Goal: Information Seeking & Learning: Learn about a topic

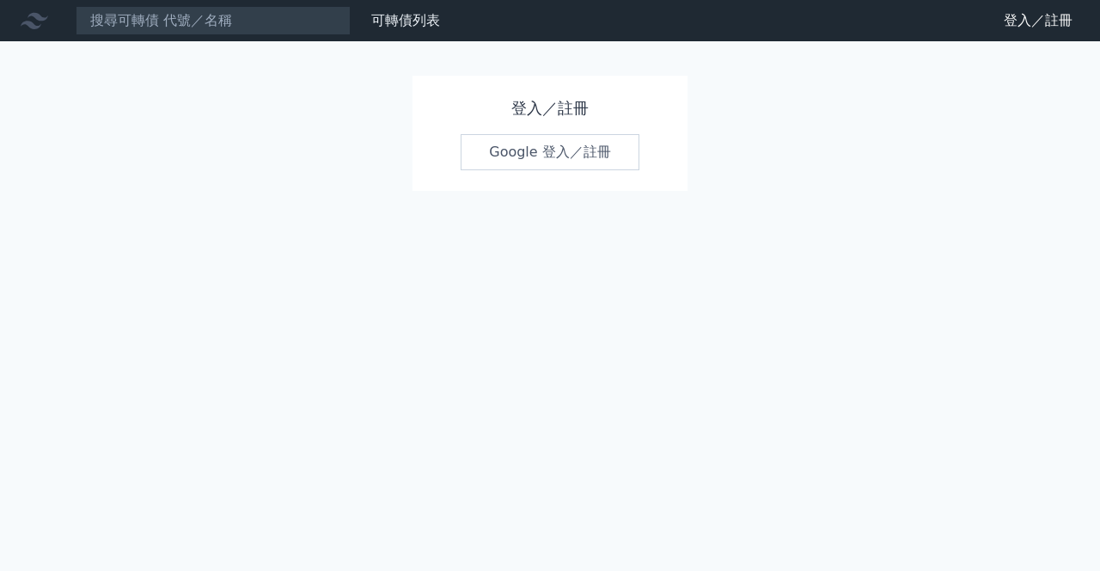
click at [569, 151] on link "Google 登入／註冊" at bounding box center [550, 152] width 179 height 36
click at [554, 150] on link "Google 登入／註冊" at bounding box center [550, 152] width 179 height 36
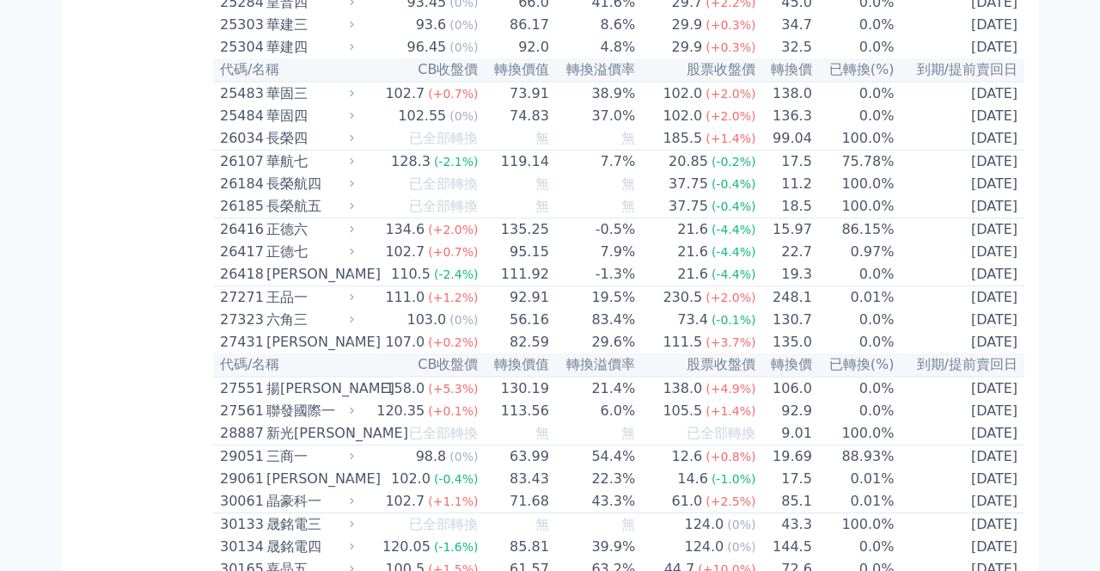
scroll to position [1858, 0]
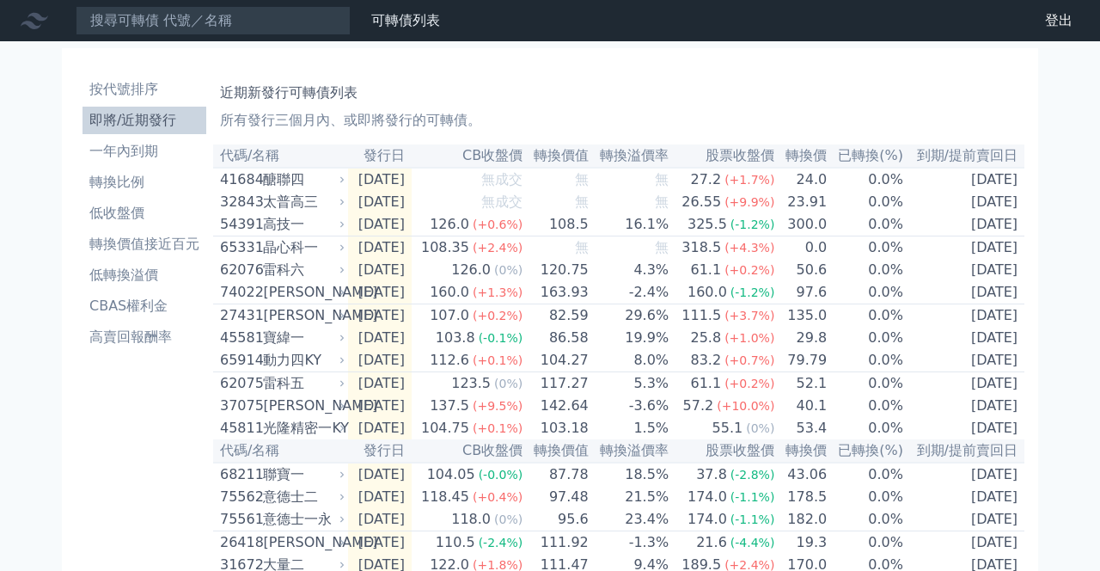
click at [412, 328] on td "[DATE]" at bounding box center [380, 315] width 64 height 23
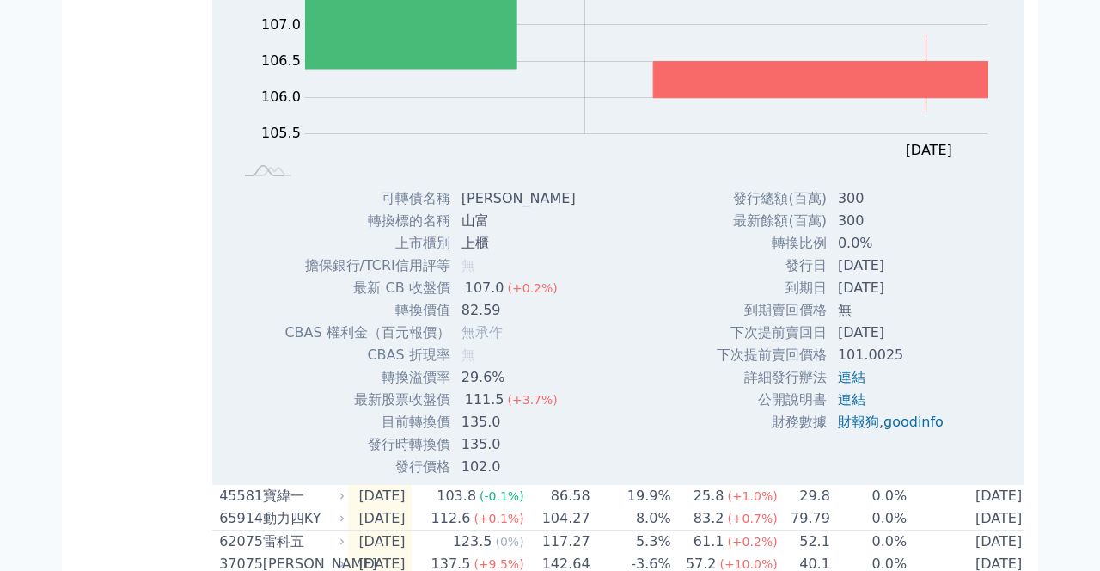
scroll to position [409, 0]
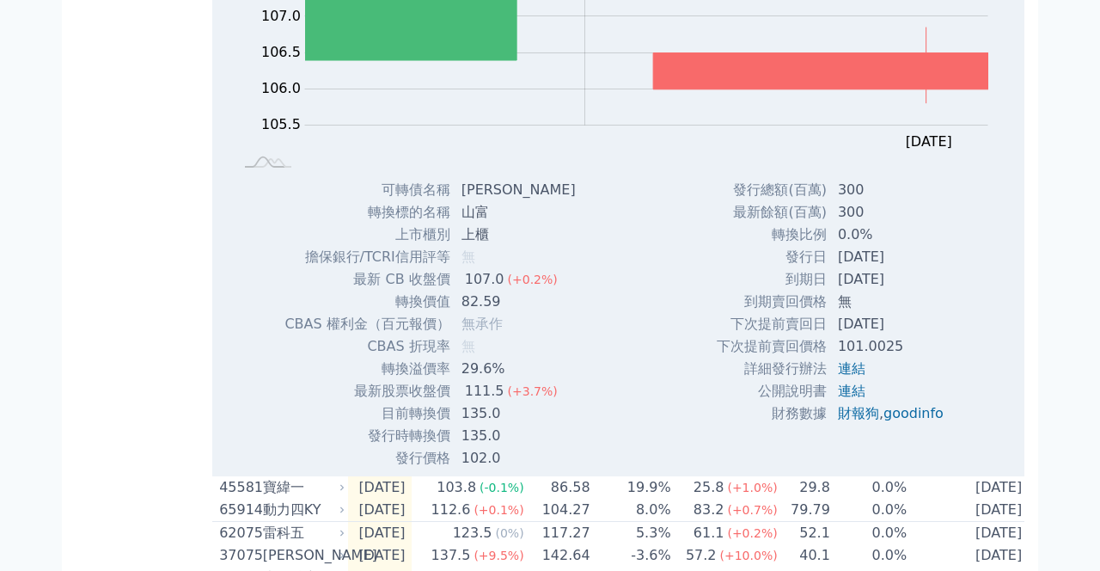
click at [922, 421] on link "goodinfo" at bounding box center [914, 413] width 60 height 16
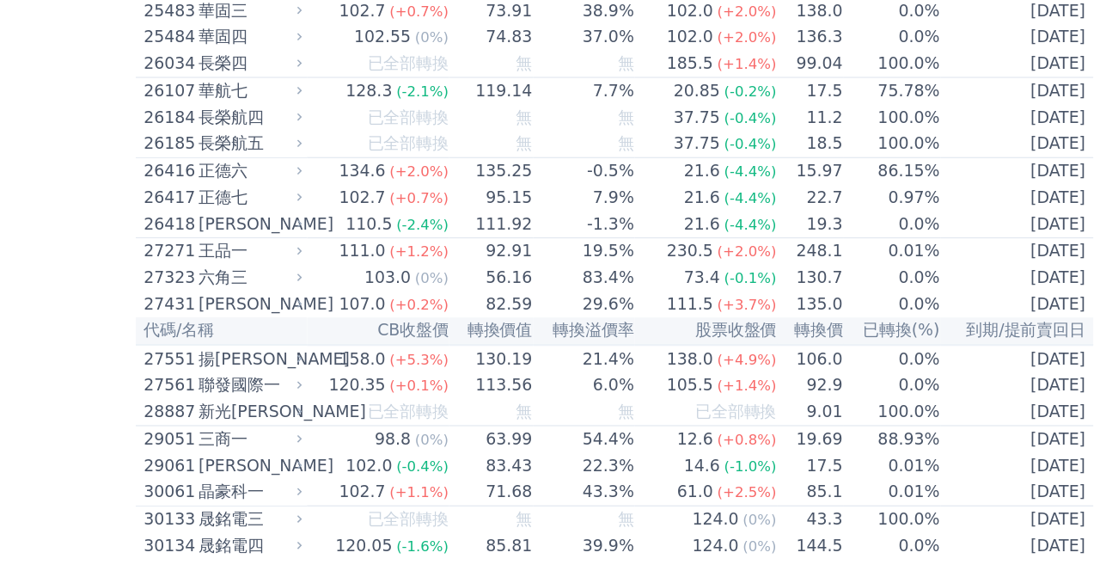
scroll to position [1858, 0]
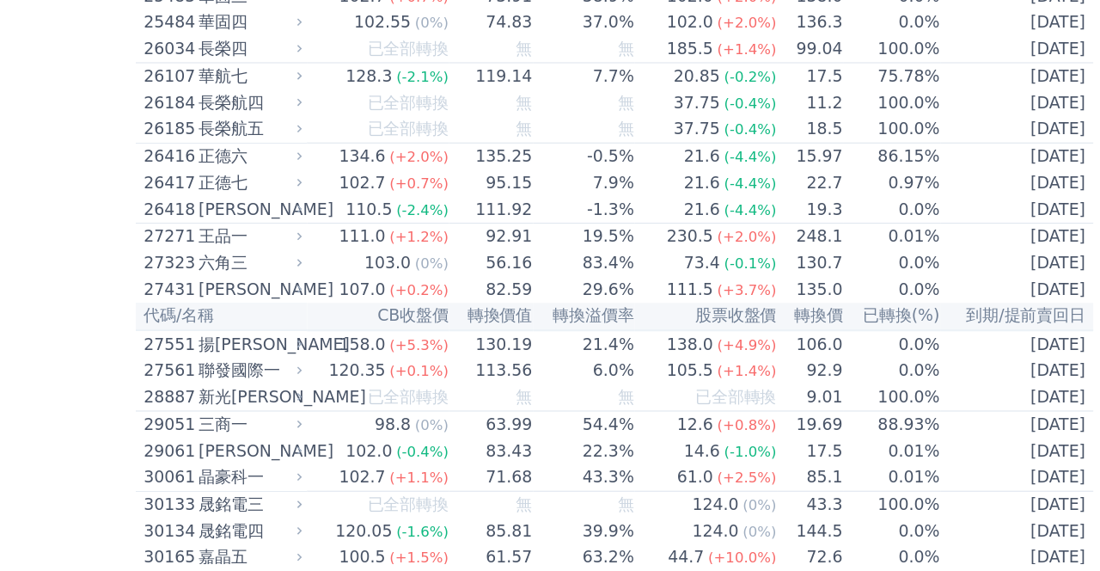
click at [427, 349] on div "107.0" at bounding box center [405, 338] width 46 height 21
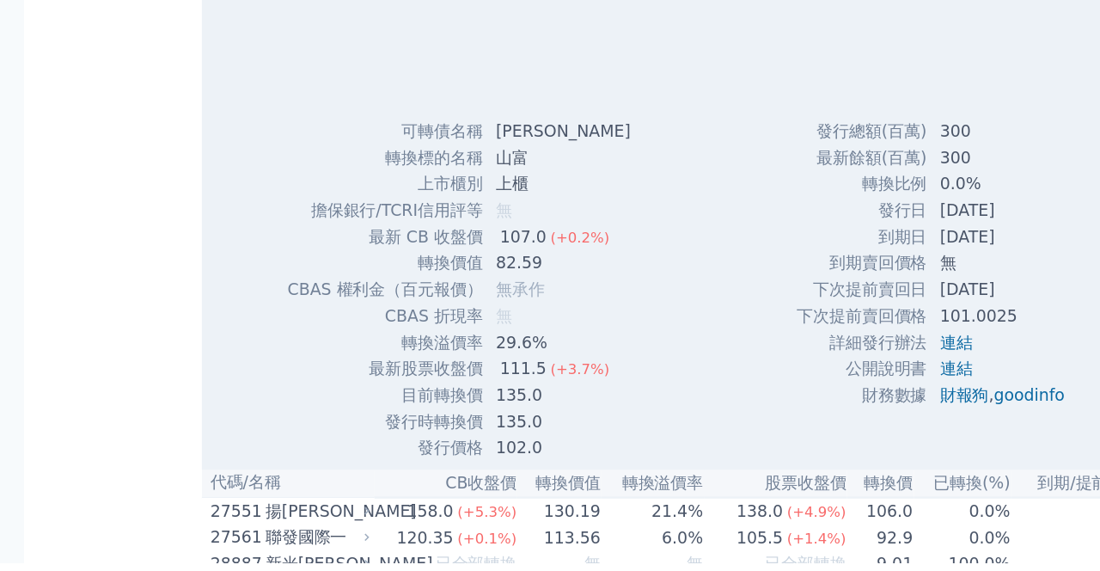
scroll to position [2275, 0]
click at [906, 438] on link "goodinfo" at bounding box center [913, 429] width 60 height 16
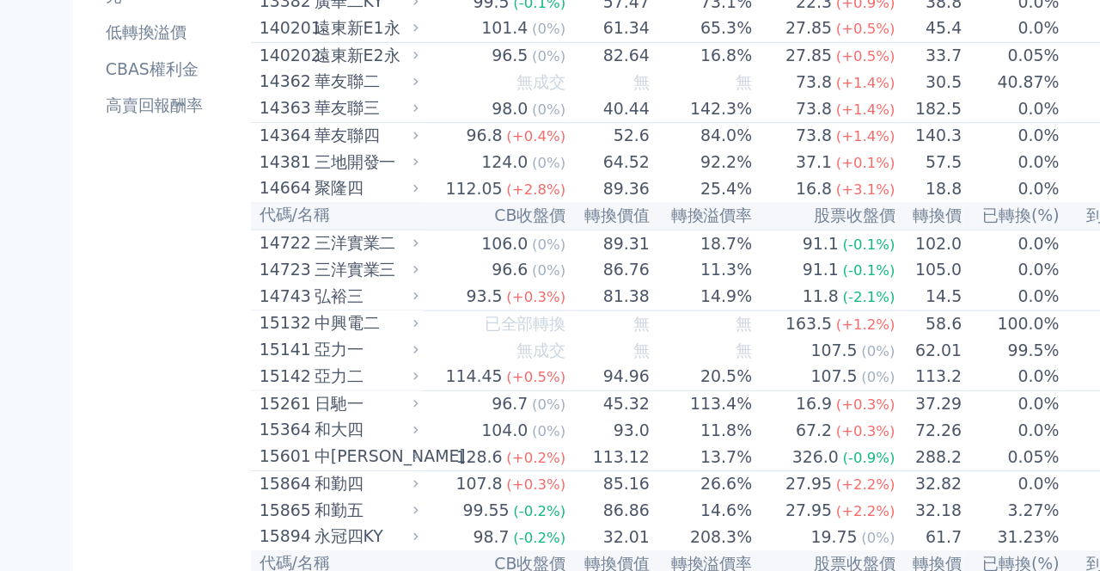
scroll to position [0, 0]
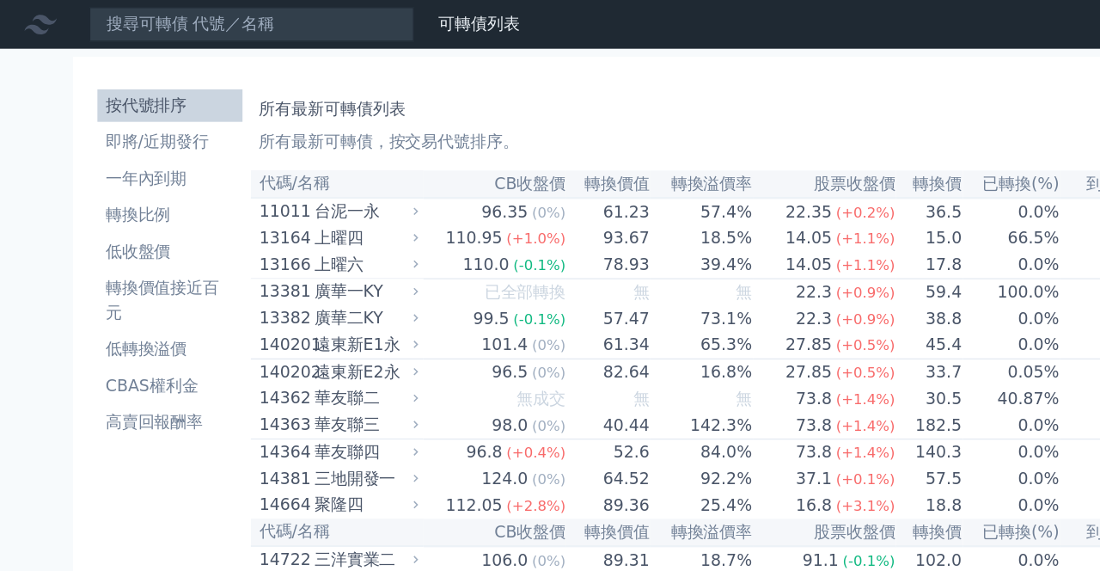
click at [150, 139] on link "一年內到期" at bounding box center [144, 152] width 123 height 28
click at [166, 114] on li "即將/近期發行" at bounding box center [144, 120] width 123 height 21
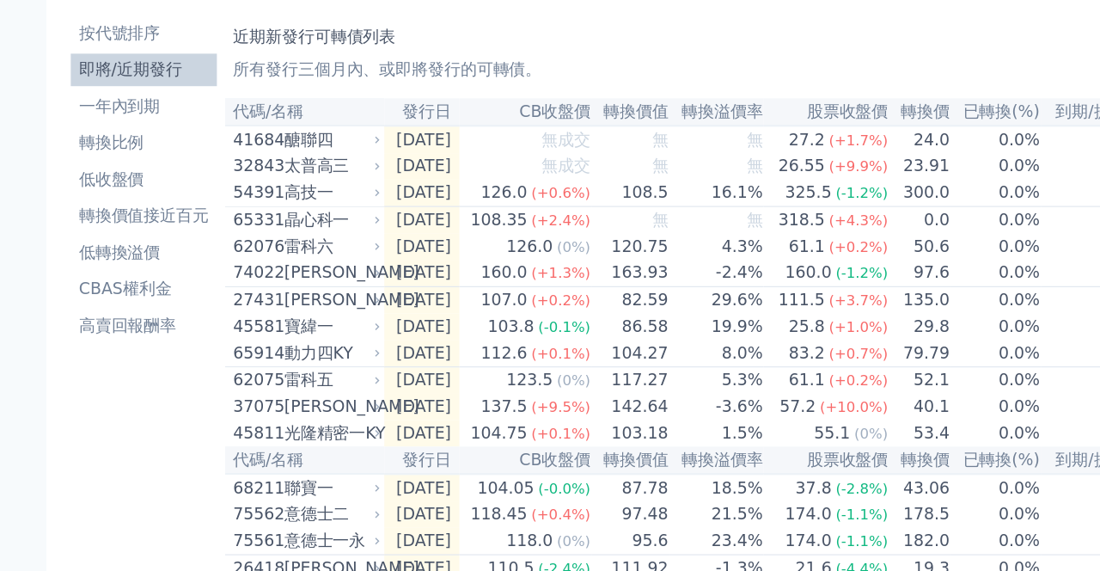
click at [307, 258] on div "晶心科一" at bounding box center [302, 247] width 78 height 21
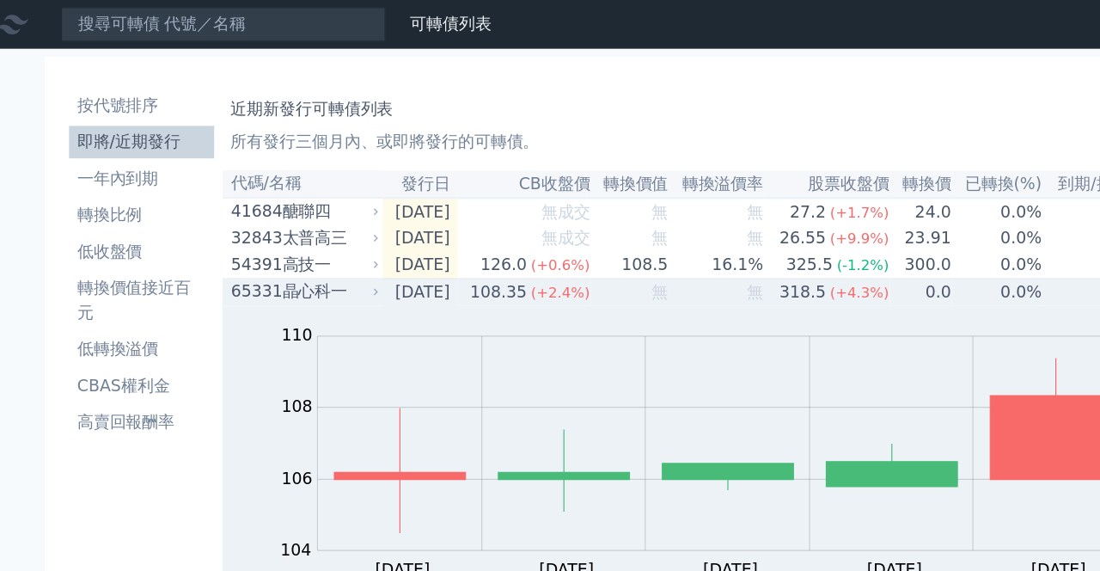
click at [400, 13] on link "可轉債列表" at bounding box center [405, 20] width 69 height 16
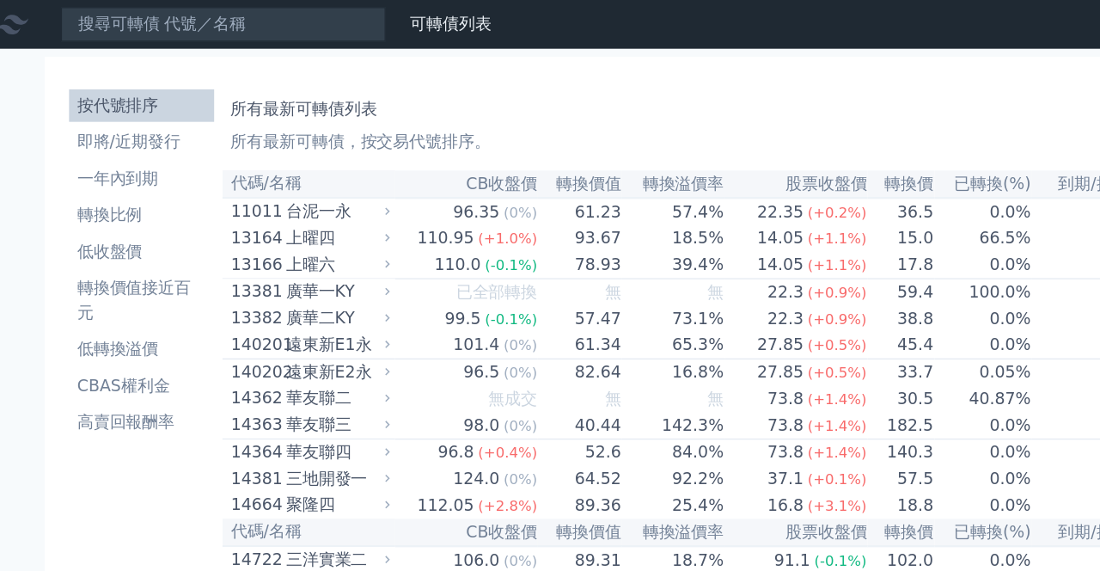
click at [407, 25] on link "可轉債列表" at bounding box center [405, 20] width 69 height 16
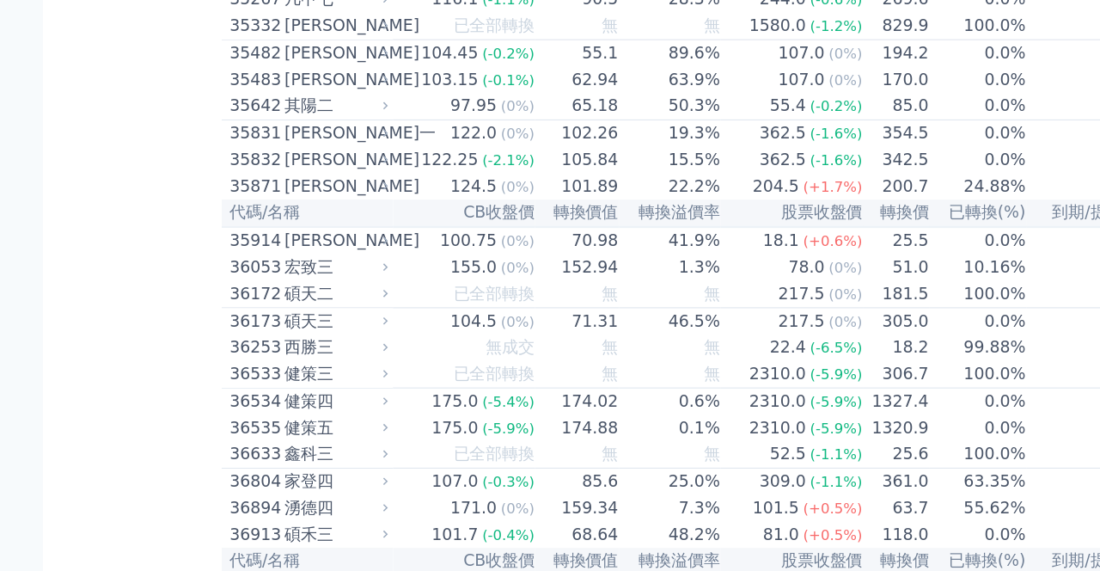
scroll to position [6543, 0]
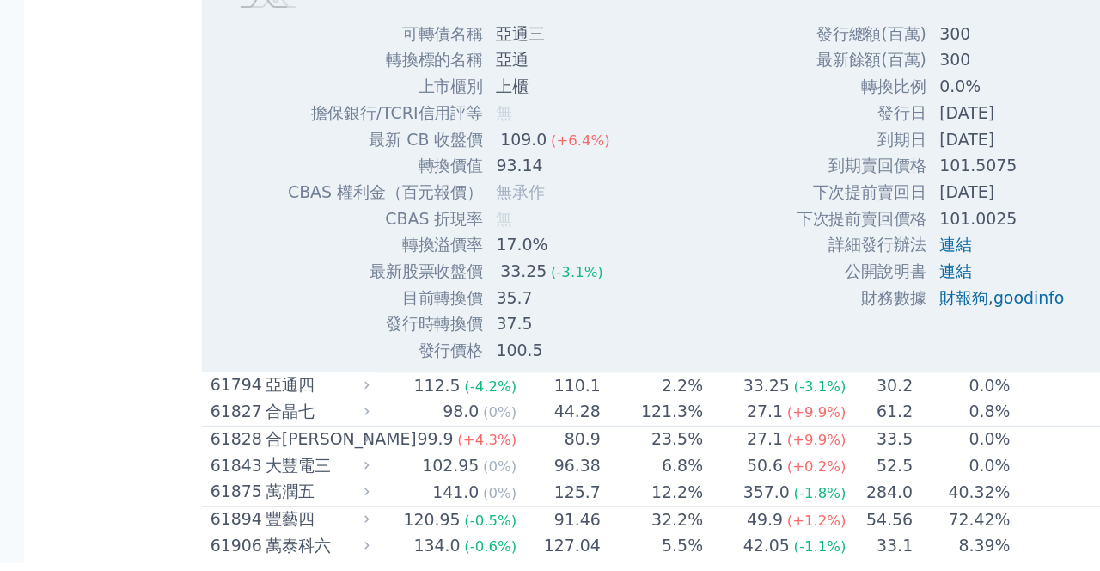
scroll to position [6600, 0]
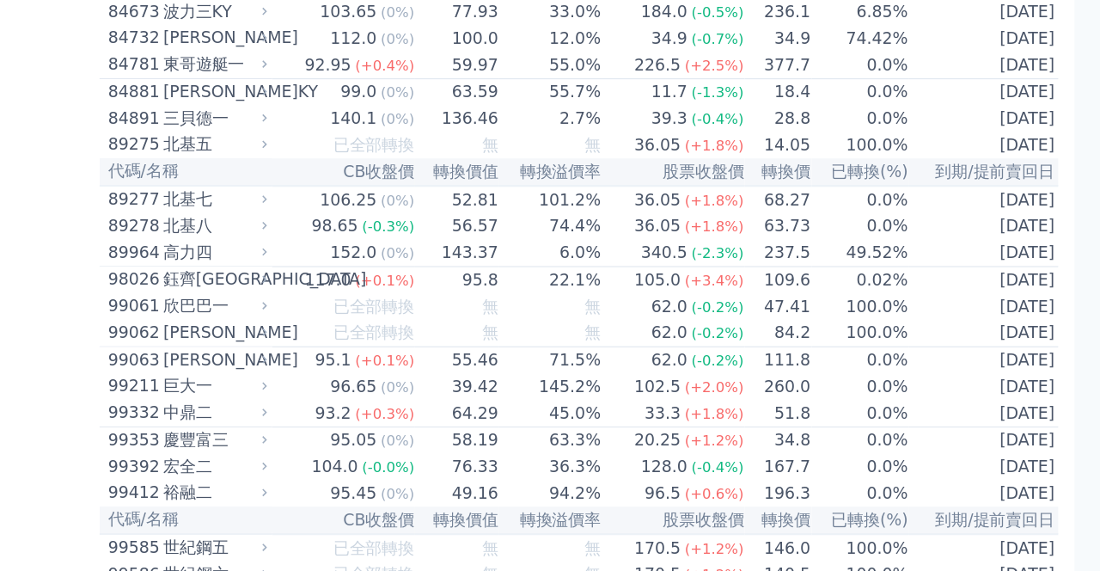
scroll to position [10657, 0]
